Goal: Information Seeking & Learning: Learn about a topic

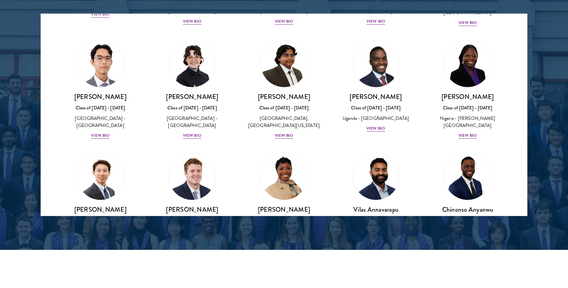
scroll to position [135, 0]
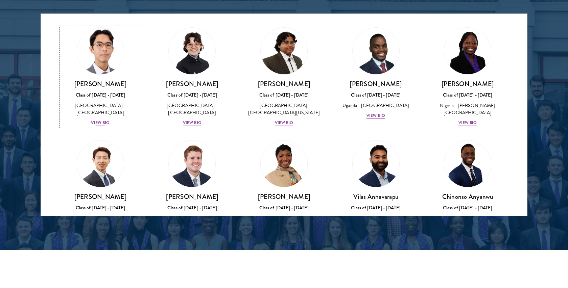
click at [103, 123] on div "View Bio" at bounding box center [100, 123] width 19 height 6
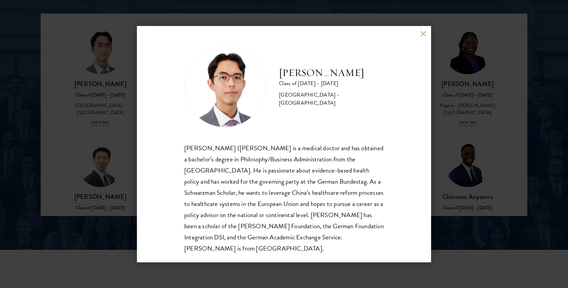
click at [422, 32] on button at bounding box center [423, 34] width 6 height 6
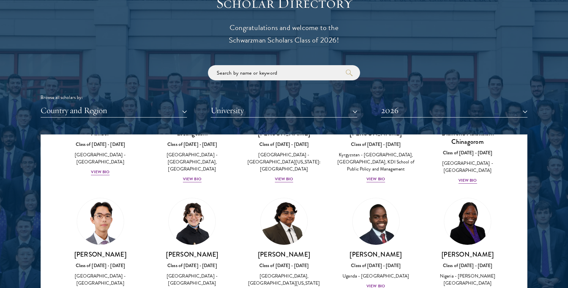
scroll to position [118, 0]
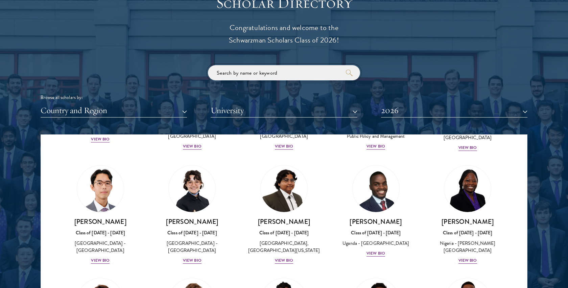
click at [272, 72] on input "search" at bounding box center [284, 72] width 152 height 15
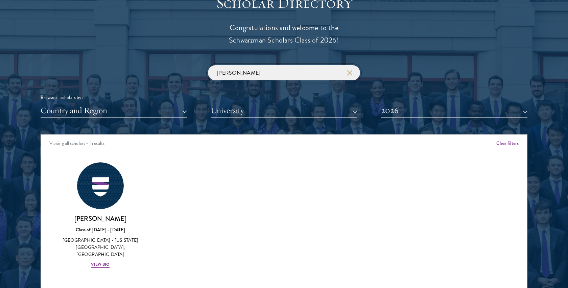
click button "submit" at bounding box center [0, 0] width 0 height 0
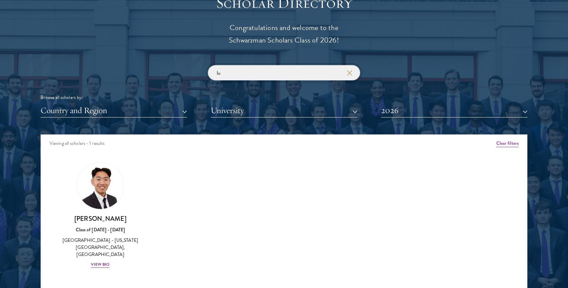
type input "l"
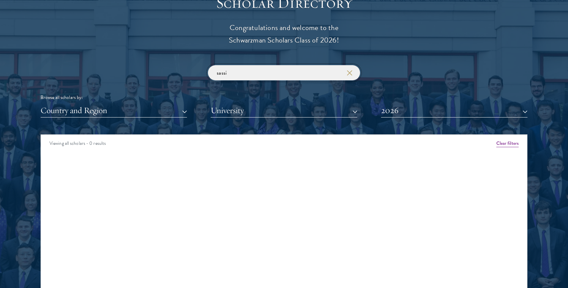
type input "sassi"
click button "submit" at bounding box center [0, 0] width 0 height 0
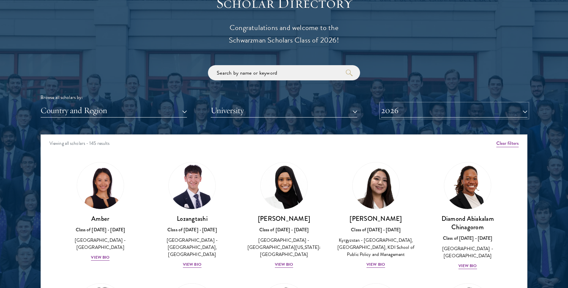
click at [427, 115] on button "2026" at bounding box center [454, 111] width 146 height 14
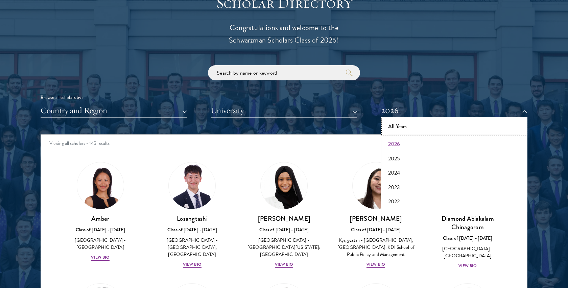
click at [411, 128] on button "All Years" at bounding box center [454, 127] width 142 height 14
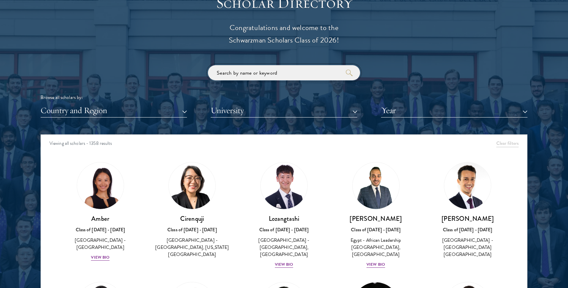
click at [283, 72] on input "search" at bounding box center [284, 72] width 152 height 15
type input "luca"
click button "submit" at bounding box center [0, 0] width 0 height 0
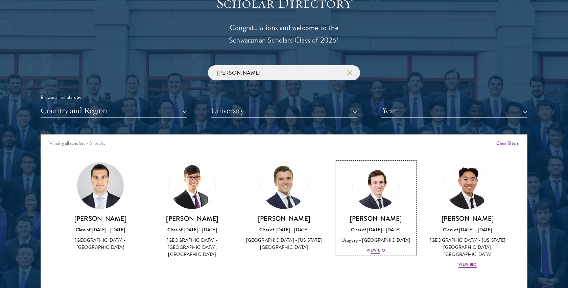
click at [363, 202] on img at bounding box center [375, 185] width 51 height 51
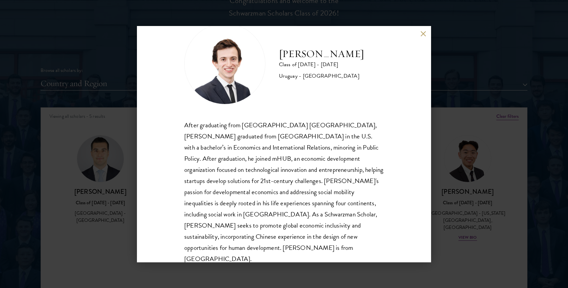
scroll to position [790, 0]
click at [424, 31] on button at bounding box center [423, 34] width 6 height 6
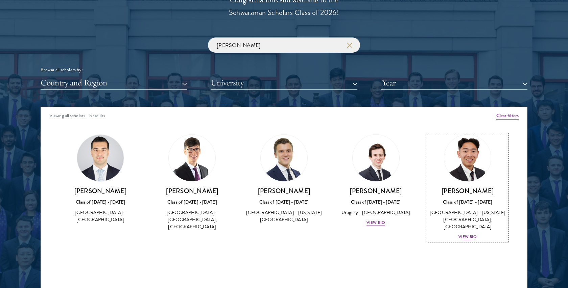
click at [458, 154] on img at bounding box center [467, 157] width 51 height 51
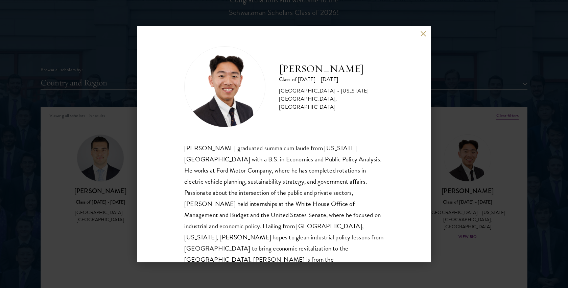
scroll to position [1, 0]
click at [501, 110] on div "Lucas Tai Class of 2025 - 2026 United States of America - Ohio State University…" at bounding box center [284, 144] width 568 height 288
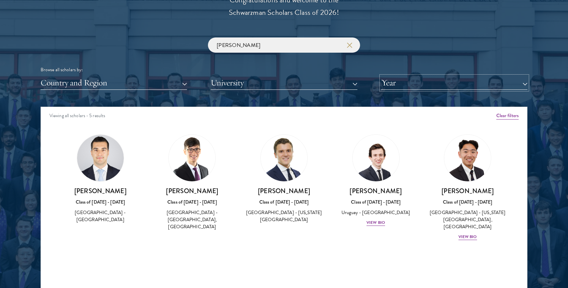
click at [410, 81] on button "Year" at bounding box center [454, 83] width 146 height 14
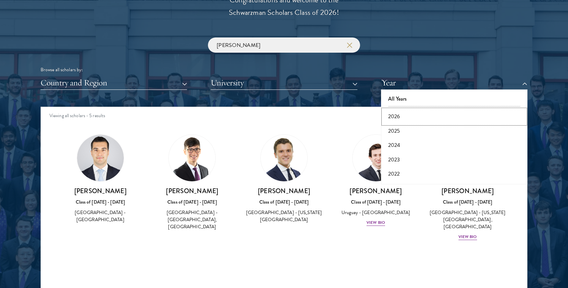
click at [404, 113] on button "2026" at bounding box center [454, 116] width 142 height 14
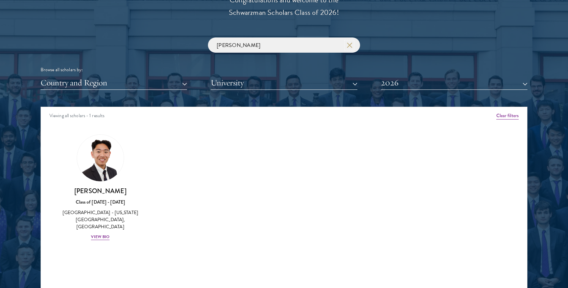
click at [350, 47] on icon "button" at bounding box center [349, 45] width 5 height 5
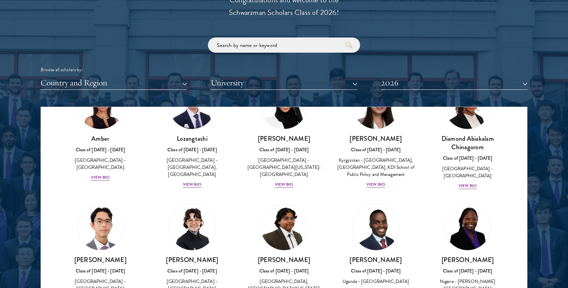
scroll to position [55, 0]
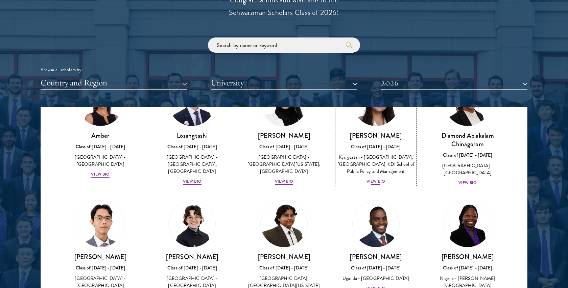
click at [380, 119] on img at bounding box center [375, 102] width 51 height 51
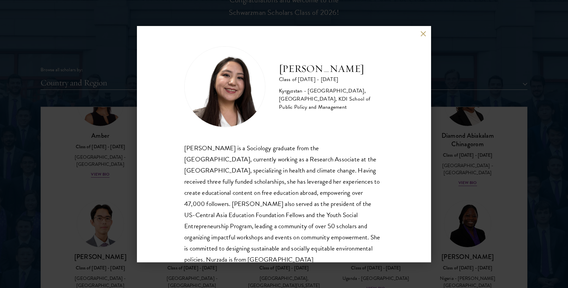
click at [423, 35] on button at bounding box center [423, 34] width 6 height 6
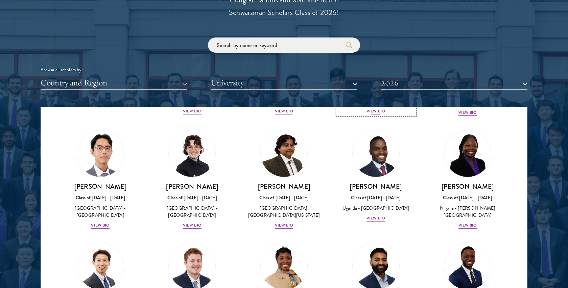
scroll to position [126, 0]
click at [202, 179] on img at bounding box center [191, 153] width 51 height 51
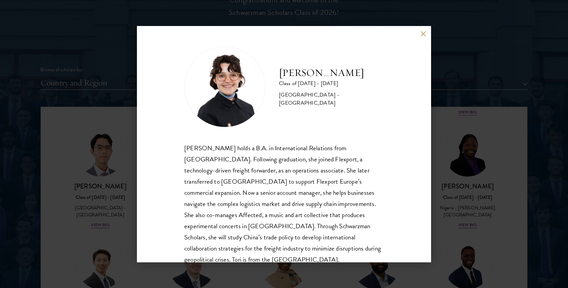
click at [424, 34] on button at bounding box center [423, 34] width 6 height 6
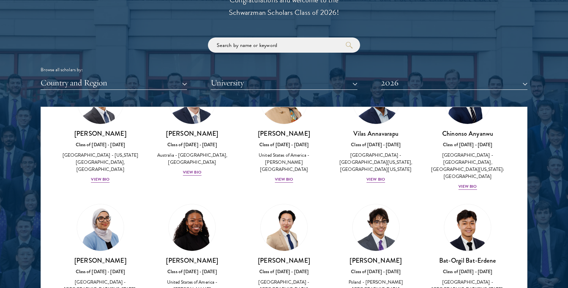
scroll to position [295, 0]
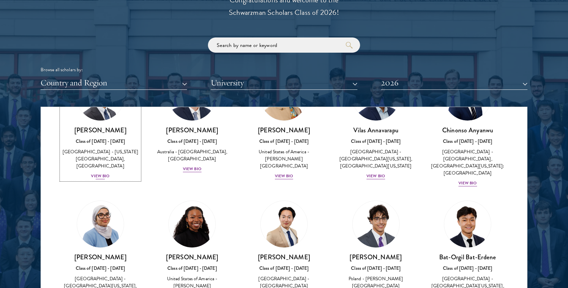
click at [104, 123] on img at bounding box center [100, 97] width 51 height 51
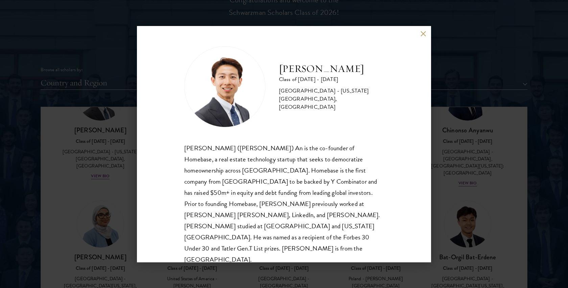
click at [421, 28] on div "Phillip An Class of 2025 - 2026 United States of America - California Institute…" at bounding box center [284, 144] width 294 height 236
click at [422, 31] on button at bounding box center [423, 34] width 6 height 6
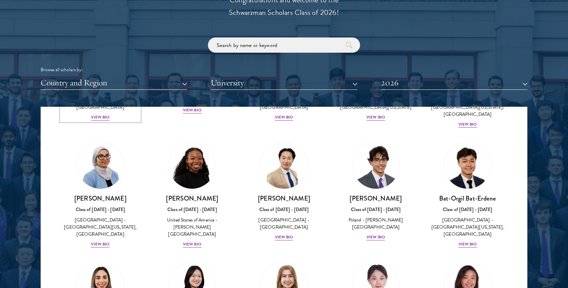
scroll to position [415, 0]
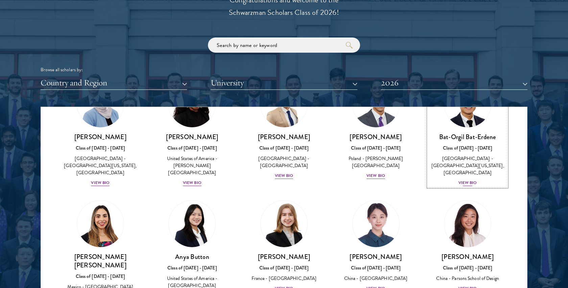
click at [468, 122] on img at bounding box center [467, 103] width 51 height 51
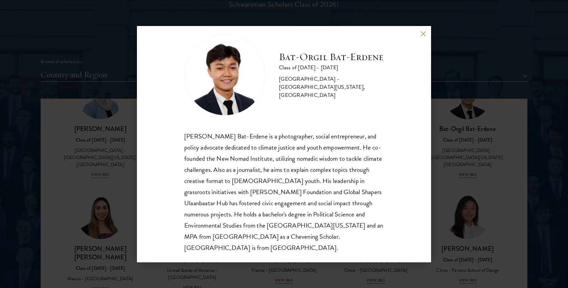
scroll to position [801, 0]
click at [449, 162] on div "Bat-Orgil Bat-Erdene Class of 2025 - 2026 Mongolia - University of Arizona, Uni…" at bounding box center [284, 144] width 568 height 288
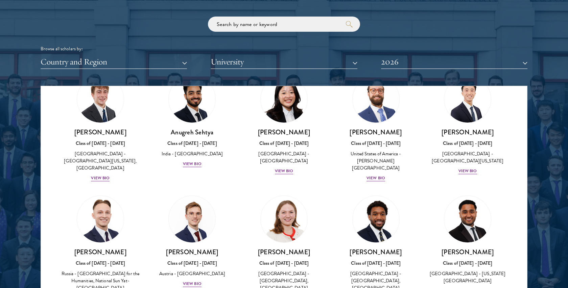
scroll to position [2618, 0]
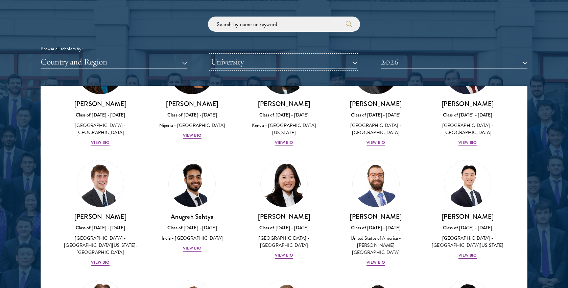
click at [308, 65] on button "University" at bounding box center [283, 62] width 146 height 14
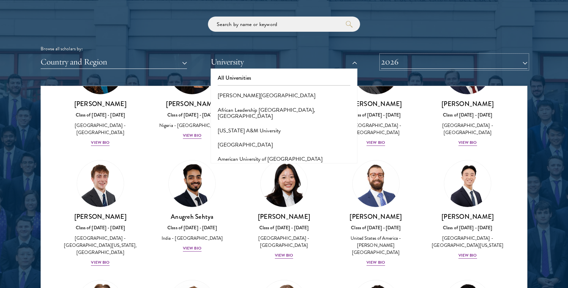
click at [473, 69] on button "2026" at bounding box center [454, 62] width 146 height 14
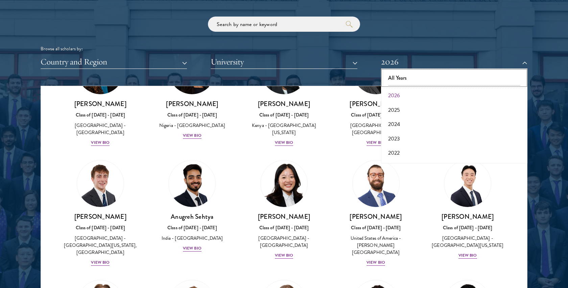
click at [441, 74] on button "All Years" at bounding box center [454, 78] width 142 height 14
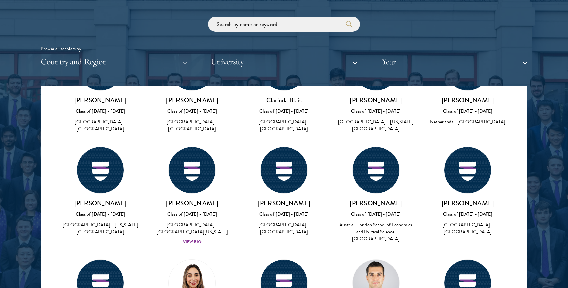
scroll to position [22127, 0]
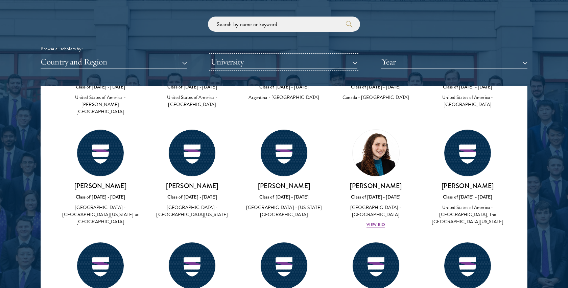
click at [273, 60] on button "University" at bounding box center [283, 62] width 146 height 14
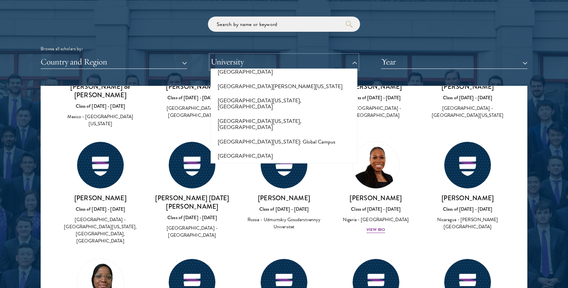
scroll to position [5665, 0]
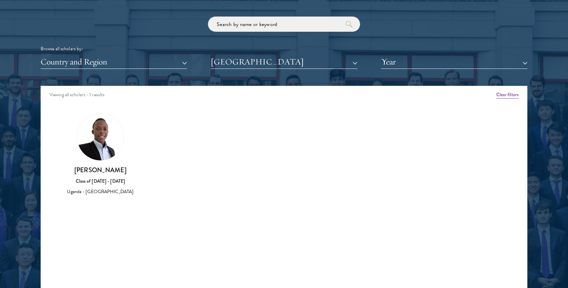
click at [95, 134] on img at bounding box center [100, 137] width 47 height 47
click at [100, 182] on div "Class of [DATE] - [DATE]" at bounding box center [100, 181] width 78 height 7
click at [100, 171] on h3 "[PERSON_NAME]" at bounding box center [100, 170] width 78 height 8
click at [390, 58] on button "Year" at bounding box center [454, 62] width 146 height 14
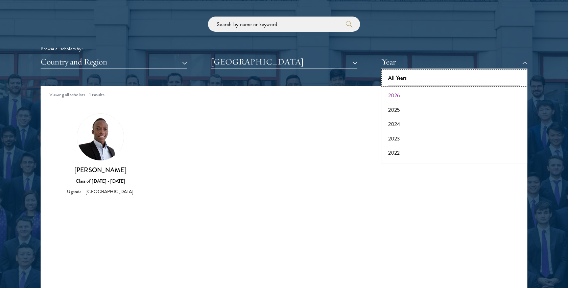
click at [396, 79] on button "All Years" at bounding box center [454, 78] width 142 height 14
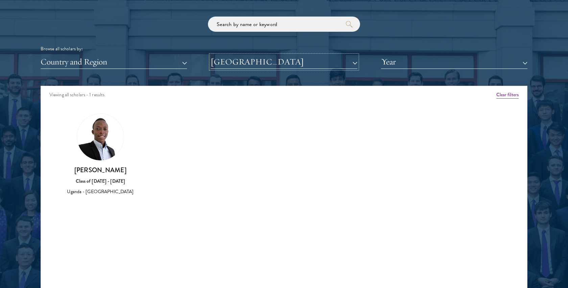
click at [276, 62] on button "[GEOGRAPHIC_DATA]" at bounding box center [283, 62] width 146 height 14
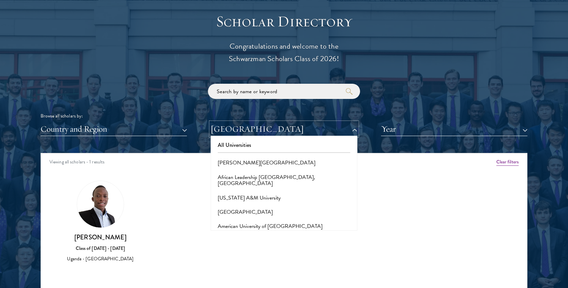
scroll to position [752, 0]
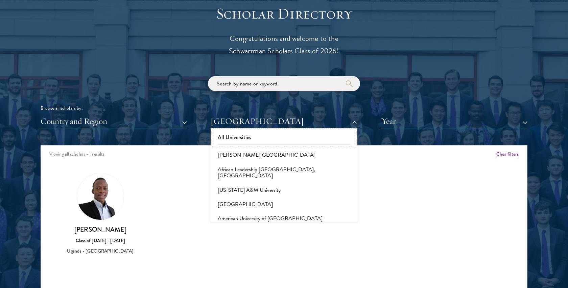
click at [255, 133] on button "All Universities" at bounding box center [283, 137] width 142 height 14
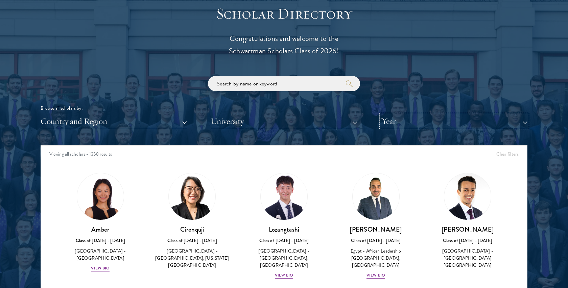
click at [460, 119] on button "Year" at bounding box center [454, 122] width 146 height 14
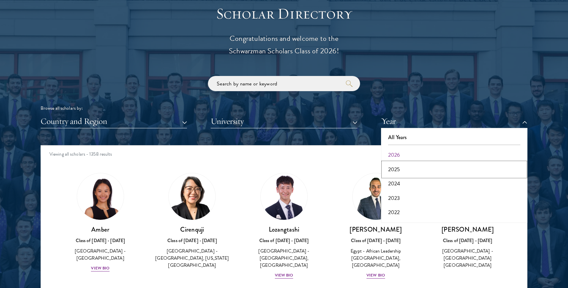
click at [415, 166] on button "2025" at bounding box center [454, 169] width 142 height 14
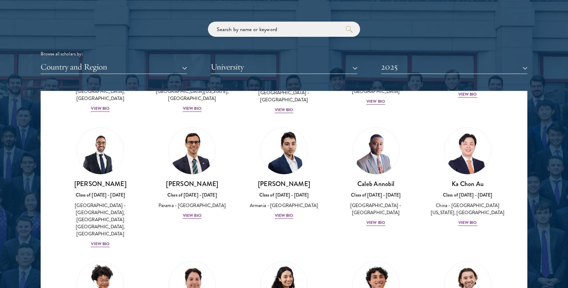
scroll to position [806, 0]
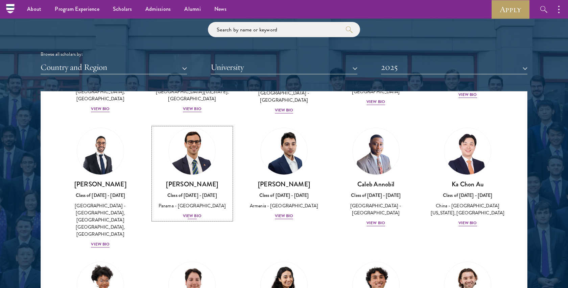
click at [191, 141] on img at bounding box center [191, 151] width 51 height 51
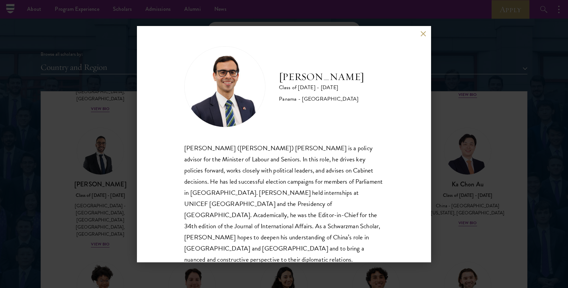
click at [450, 67] on div "Pedro Alfaro Class of 2024 - 2025 Panama - University of British Columbia Pedro…" at bounding box center [284, 144] width 568 height 288
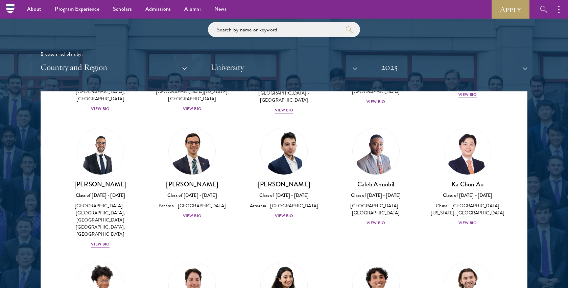
scroll to position [2146, 0]
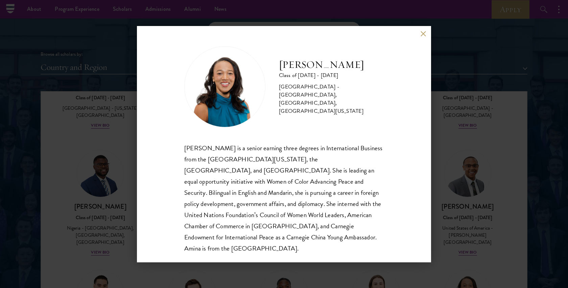
click at [467, 182] on div "Amina Shafeek-Horton Class of 2024 - 2025 United States of America - Bocconi Un…" at bounding box center [284, 144] width 568 height 288
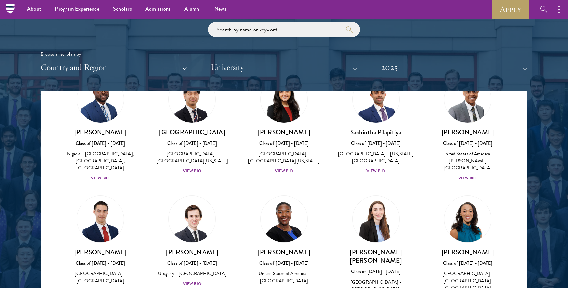
scroll to position [2226, 0]
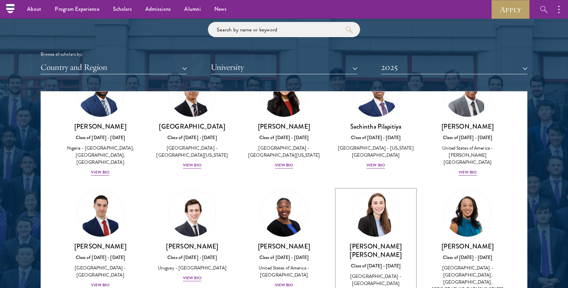
click at [384, 188] on img at bounding box center [375, 213] width 51 height 51
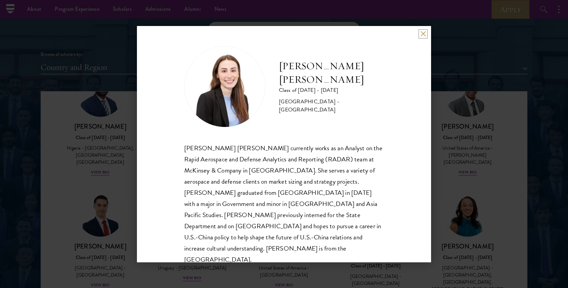
click at [422, 34] on button at bounding box center [423, 34] width 6 height 6
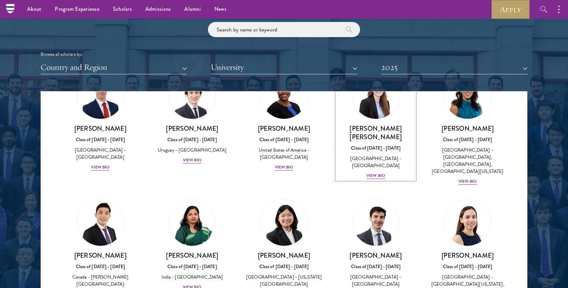
scroll to position [2347, 0]
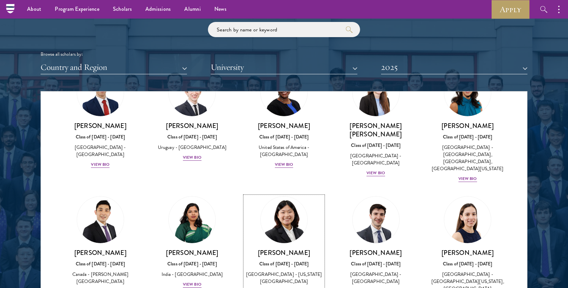
click at [287, 194] on img at bounding box center [283, 219] width 51 height 51
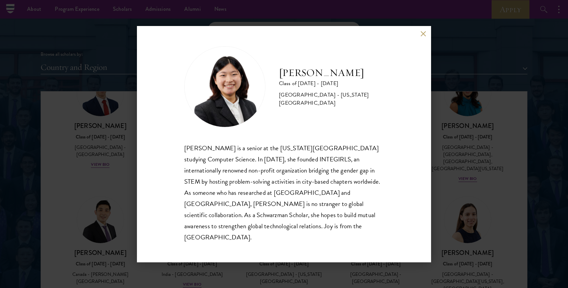
click at [419, 40] on div "Joy Shi Class of 2024 - 2025 United States of America - California Institute of…" at bounding box center [284, 144] width 294 height 236
click at [420, 38] on div "Joy Shi Class of 2024 - 2025 United States of America - California Institute of…" at bounding box center [284, 144] width 294 height 236
click at [422, 37] on button at bounding box center [423, 34] width 6 height 6
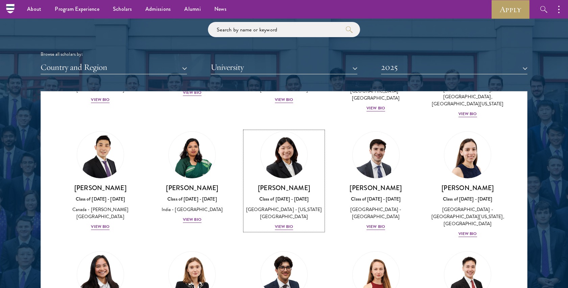
scroll to position [2412, 0]
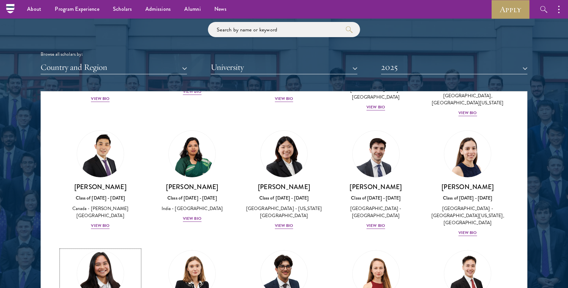
click at [112, 248] on img at bounding box center [100, 273] width 51 height 51
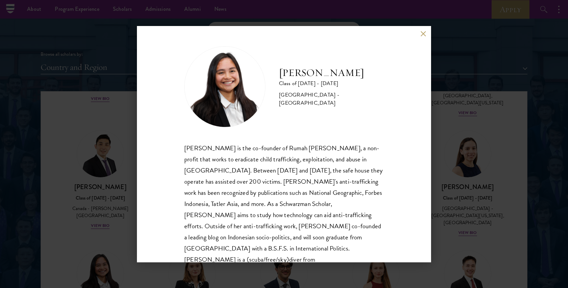
click at [422, 37] on div "Faye Simanjuntak Class of 2024 - 2025 Indonesia - Georgetown University Faye Si…" at bounding box center [284, 144] width 294 height 236
click at [424, 32] on button at bounding box center [423, 34] width 6 height 6
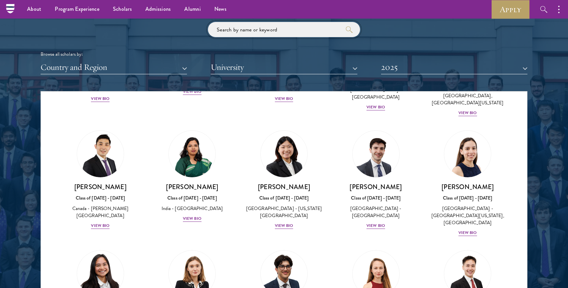
click at [284, 27] on input "search" at bounding box center [284, 29] width 152 height 15
click at [411, 65] on button "2025" at bounding box center [454, 67] width 146 height 14
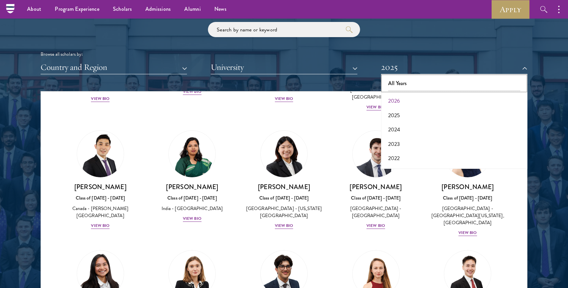
click at [406, 79] on button "All Years" at bounding box center [454, 83] width 142 height 14
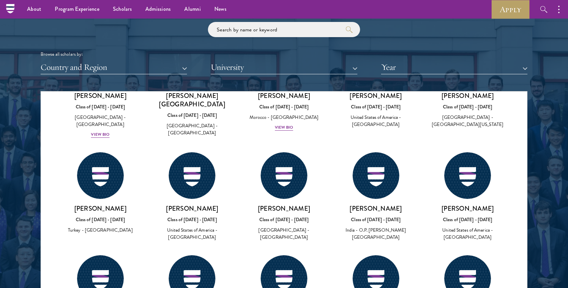
scroll to position [22616, 0]
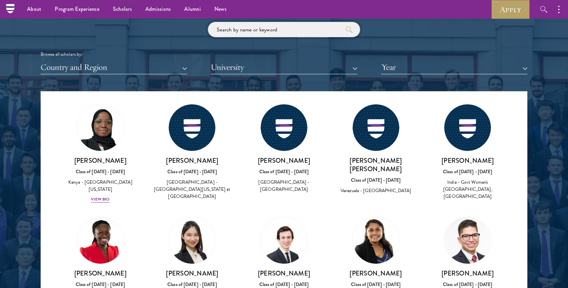
click at [310, 28] on input "search" at bounding box center [284, 29] width 152 height 15
click button "submit" at bounding box center [0, 0] width 0 height 0
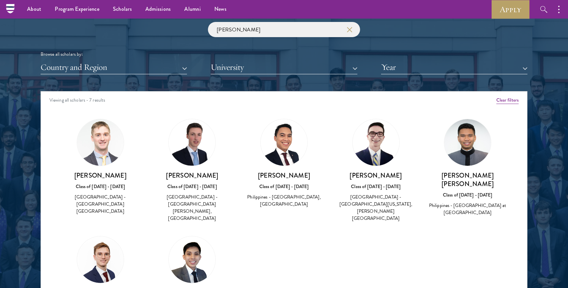
click at [456, 120] on div "Don Stanley Dalisay Class of 2017 - 2018 Philippines - United States Military A…" at bounding box center [467, 168] width 78 height 98
click at [460, 135] on img at bounding box center [467, 142] width 47 height 47
click at [456, 159] on img at bounding box center [467, 142] width 47 height 47
click at [462, 182] on div "Don Stanley Dalisay Class of 2017 - 2018 Philippines - United States Military A…" at bounding box center [467, 194] width 78 height 46
click at [226, 30] on input "philip" at bounding box center [284, 29] width 152 height 15
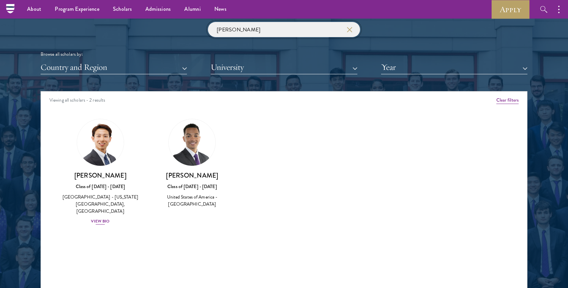
type input "phillip"
click at [105, 147] on img at bounding box center [100, 142] width 51 height 51
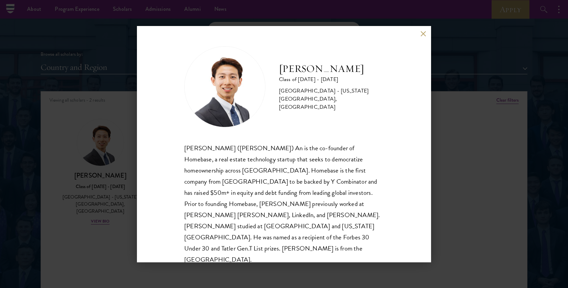
click at [426, 31] on div "Phillip An Class of 2025 - 2026 United States of America - California Institute…" at bounding box center [284, 144] width 294 height 236
click at [421, 35] on button at bounding box center [423, 34] width 6 height 6
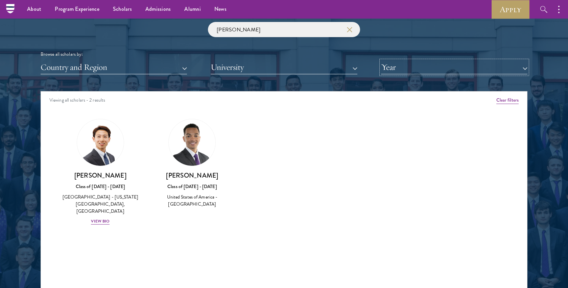
click at [459, 68] on button "Year" at bounding box center [454, 67] width 146 height 14
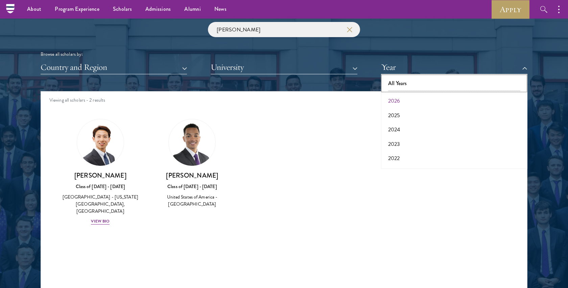
click at [436, 84] on button "All Years" at bounding box center [454, 83] width 142 height 14
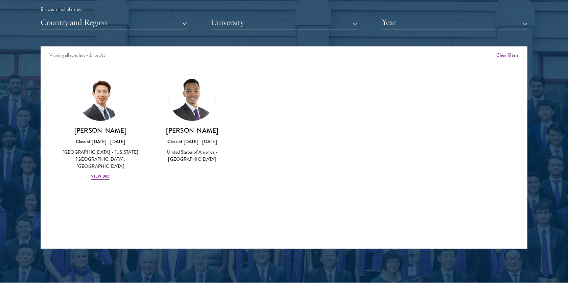
scroll to position [854, 0]
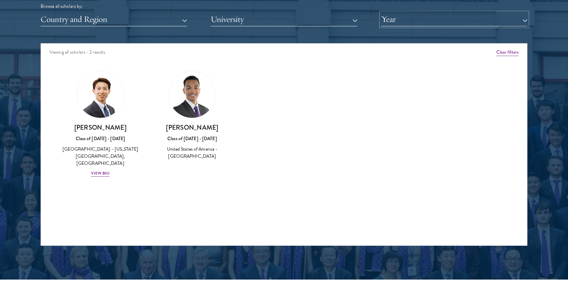
click at [417, 20] on button "Year" at bounding box center [454, 19] width 146 height 14
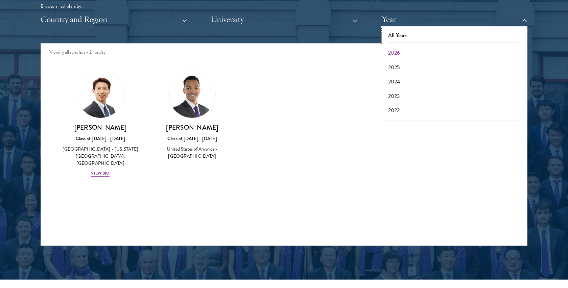
click at [407, 34] on button "All Years" at bounding box center [454, 35] width 142 height 14
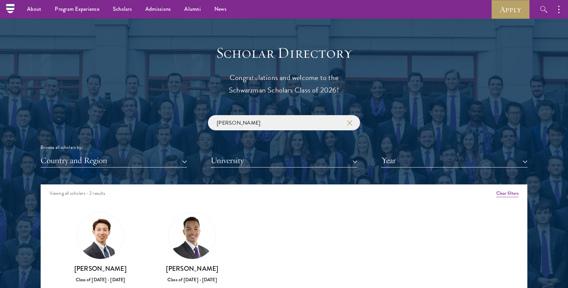
scroll to position [712, 0]
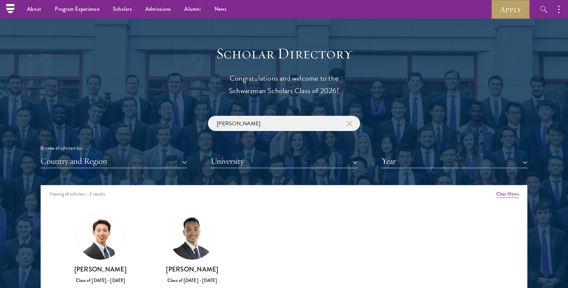
click at [351, 123] on icon "button" at bounding box center [349, 123] width 5 height 5
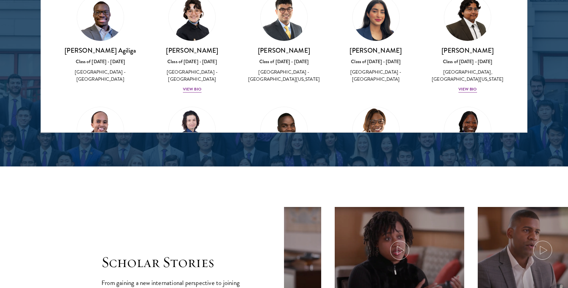
scroll to position [401, 0]
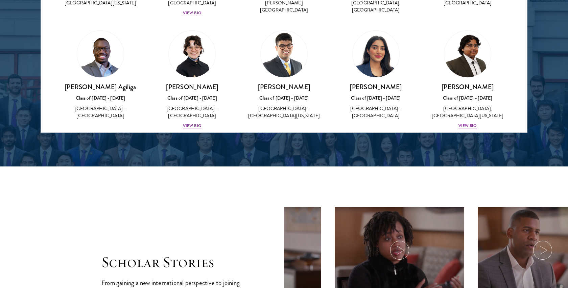
click at [96, 32] on img at bounding box center [100, 54] width 47 height 47
click at [196, 105] on div "[GEOGRAPHIC_DATA] - [GEOGRAPHIC_DATA]" at bounding box center [192, 112] width 78 height 14
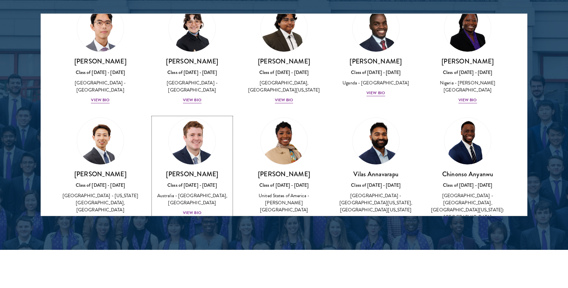
click at [184, 145] on img at bounding box center [191, 141] width 51 height 51
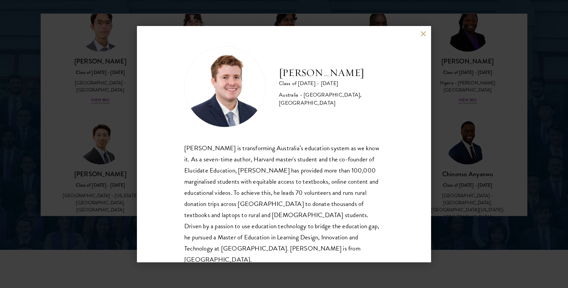
click at [423, 37] on div "[PERSON_NAME] Class of [DATE] - [DATE] [GEOGRAPHIC_DATA] - [GEOGRAPHIC_DATA], […" at bounding box center [284, 144] width 294 height 236
click at [422, 36] on button at bounding box center [423, 34] width 6 height 6
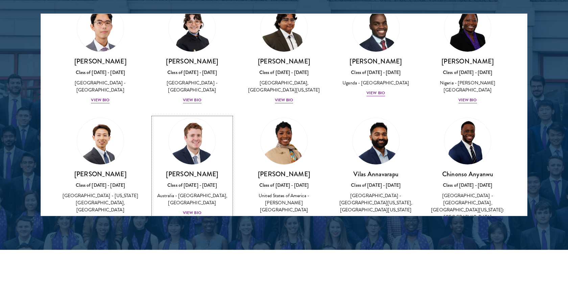
scroll to position [165, 0]
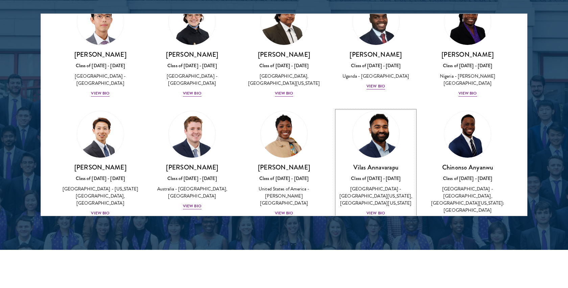
click at [384, 125] on img at bounding box center [375, 134] width 51 height 51
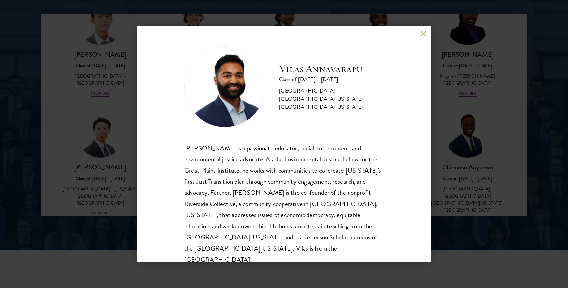
click at [420, 36] on button at bounding box center [423, 34] width 6 height 6
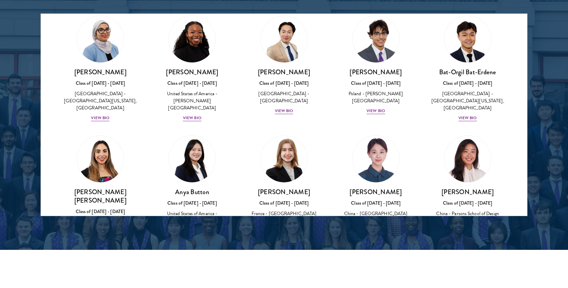
scroll to position [398, 0]
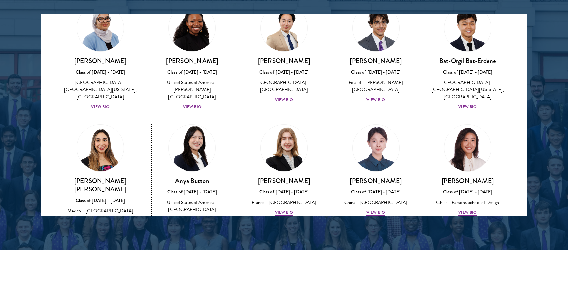
click at [193, 145] on img at bounding box center [191, 147] width 51 height 51
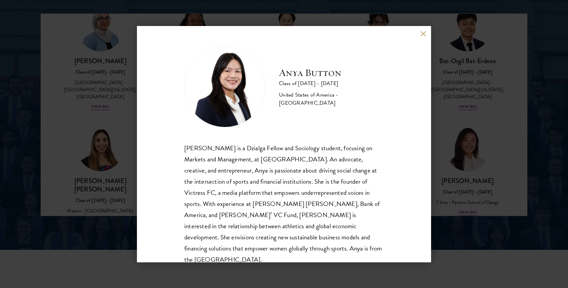
click at [420, 34] on button at bounding box center [423, 34] width 6 height 6
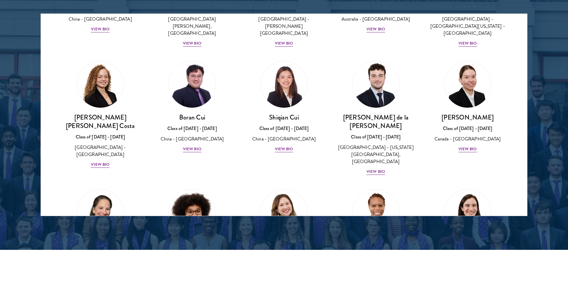
scroll to position [697, 0]
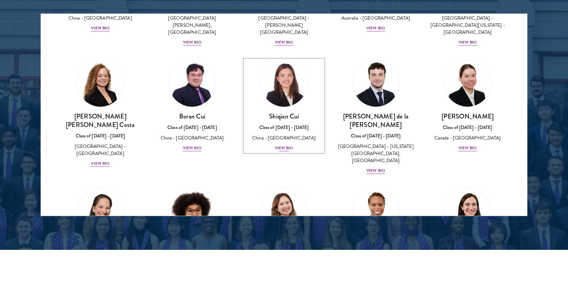
click at [291, 74] on img at bounding box center [283, 83] width 51 height 51
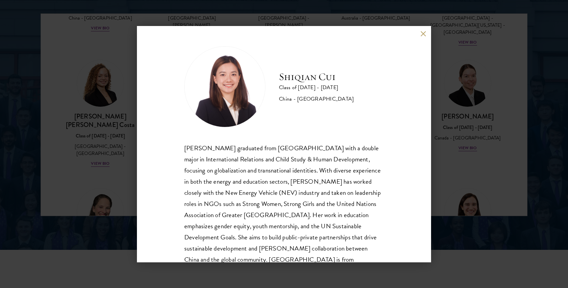
click at [452, 93] on div "[PERSON_NAME] Class of [DATE] - [DATE] [GEOGRAPHIC_DATA] - [GEOGRAPHIC_DATA] [P…" at bounding box center [284, 144] width 568 height 288
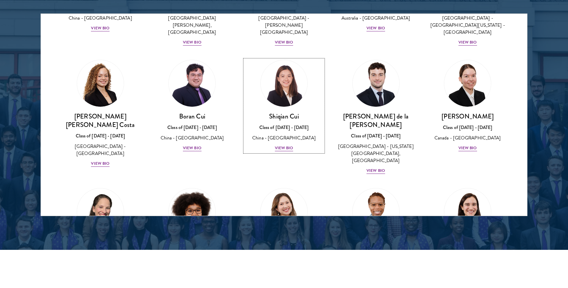
scroll to position [671, 0]
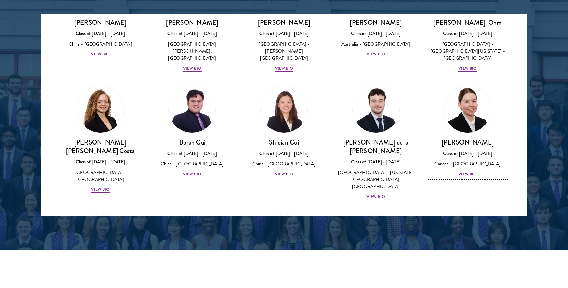
click at [463, 95] on img at bounding box center [467, 109] width 51 height 51
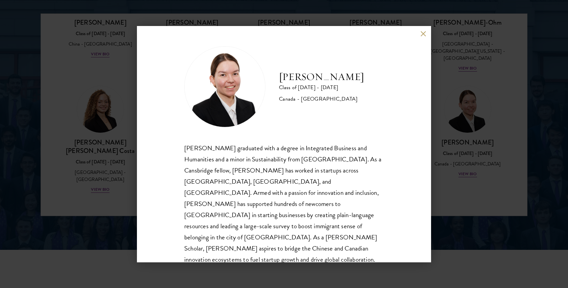
click at [447, 166] on div "[PERSON_NAME] Class of [DATE] - [DATE] [GEOGRAPHIC_DATA] - [GEOGRAPHIC_DATA] [P…" at bounding box center [284, 144] width 568 height 288
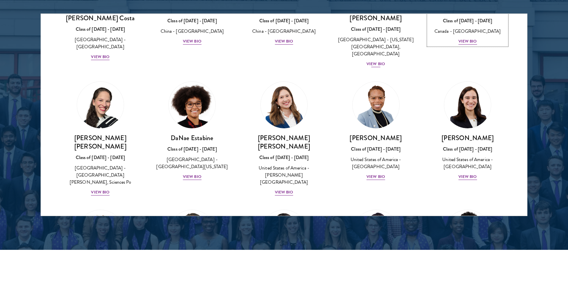
scroll to position [804, 0]
